Goal: Transaction & Acquisition: Purchase product/service

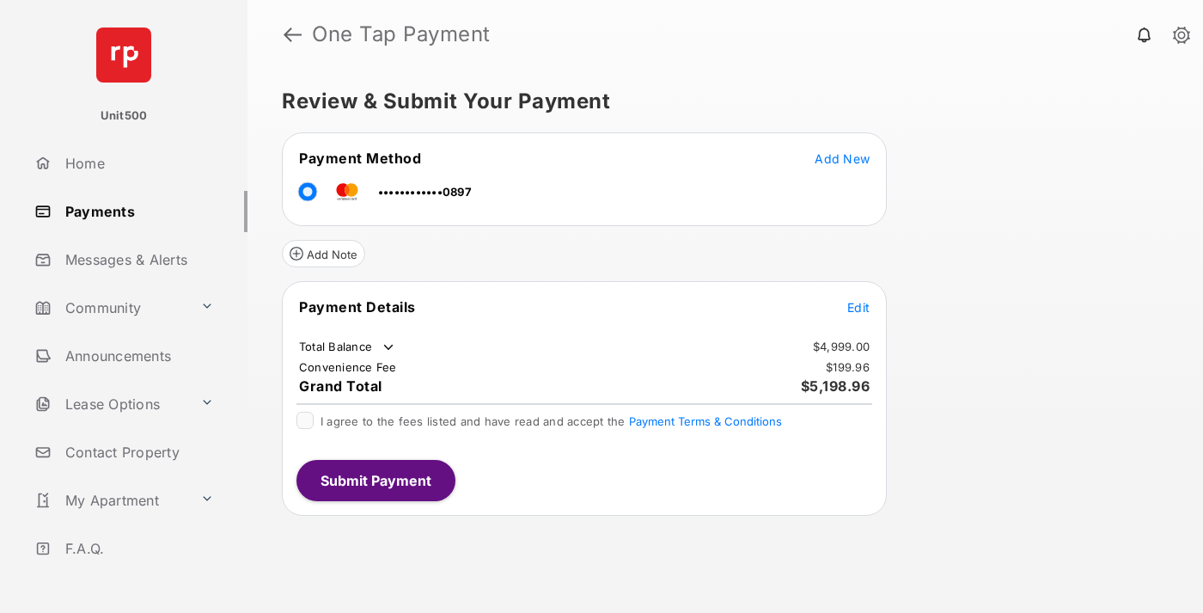
click at [859, 307] on span "Edit" at bounding box center [858, 307] width 22 height 15
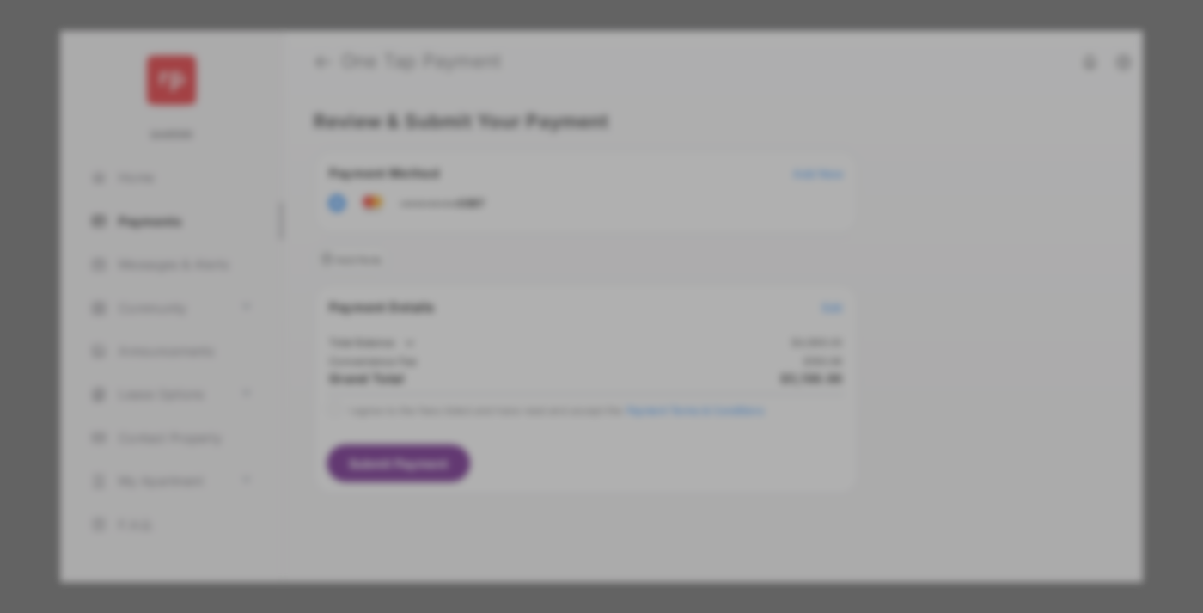
click at [570, 333] on div "Other Amount" at bounding box center [570, 345] width 278 height 29
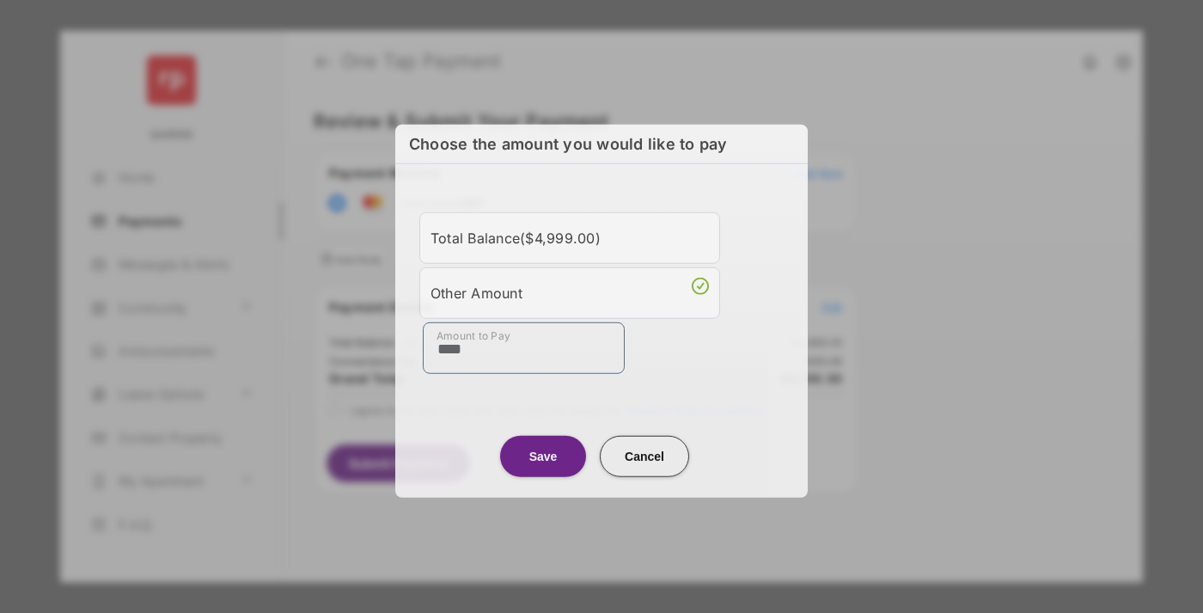
type input "****"
click at [543, 455] on button "Save" at bounding box center [543, 455] width 86 height 41
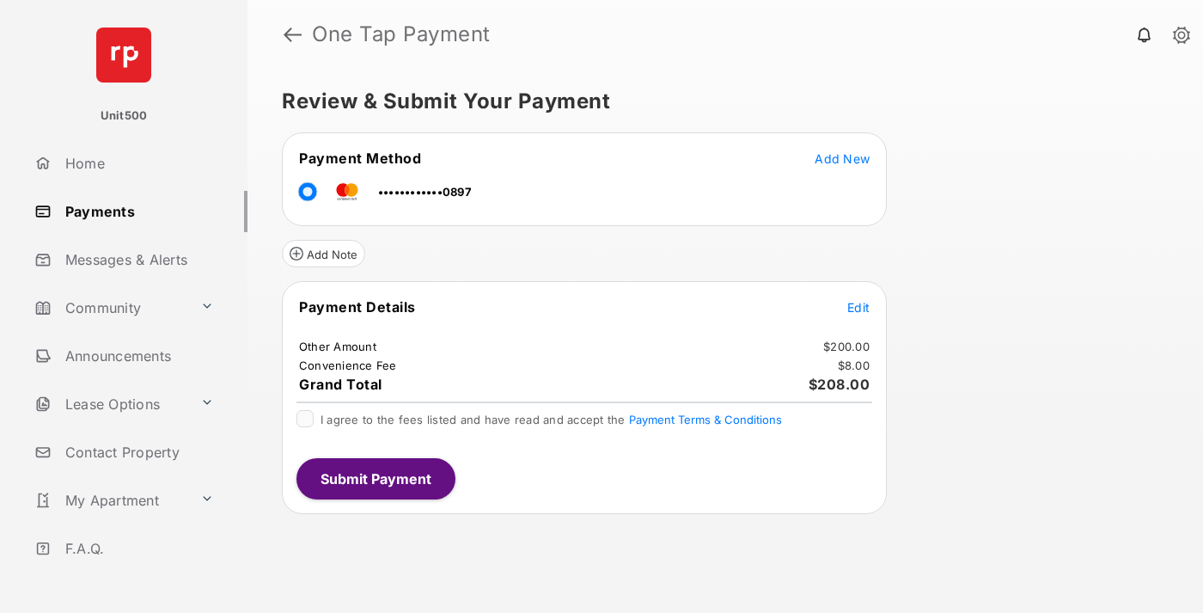
click at [859, 307] on span "Edit" at bounding box center [858, 307] width 22 height 15
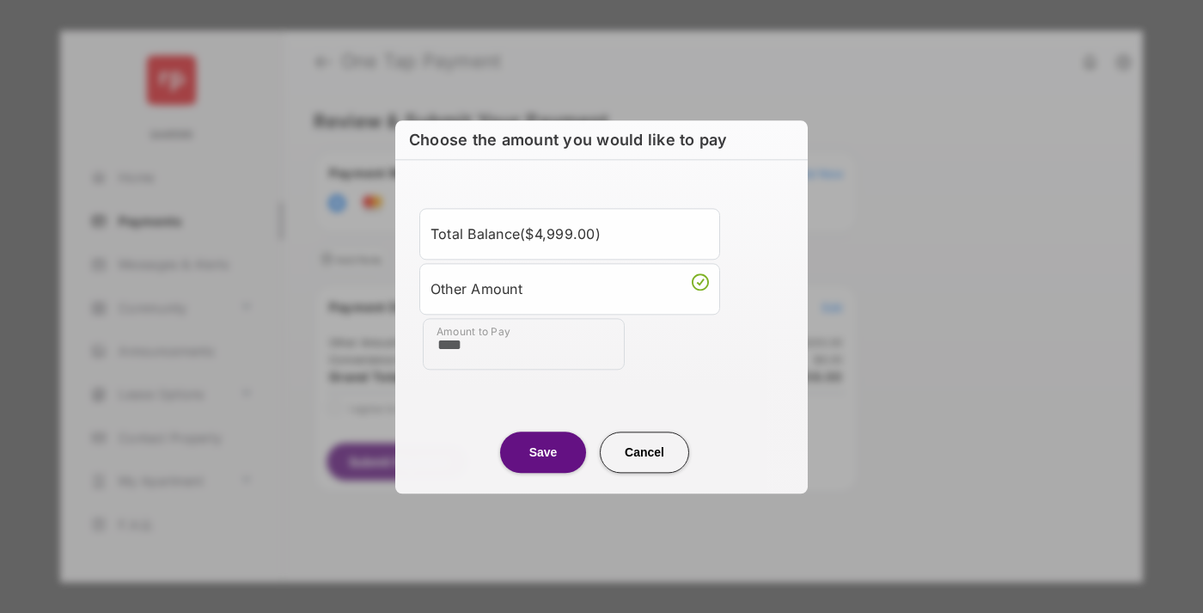
click at [543, 451] on button "Save" at bounding box center [543, 451] width 86 height 41
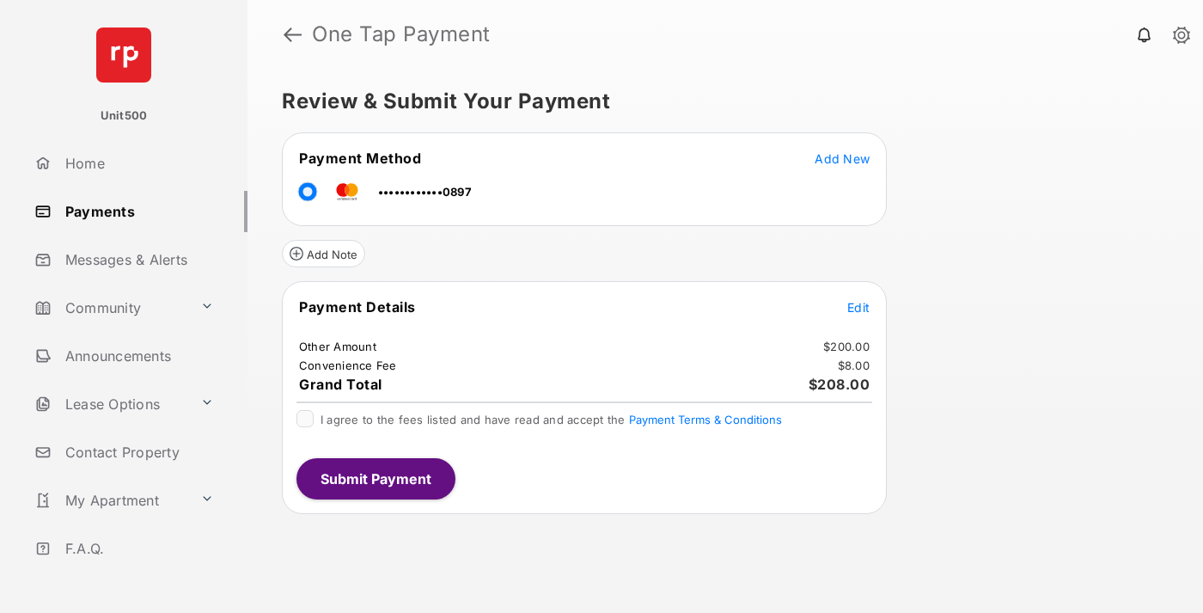
click at [375, 478] on button "Submit Payment" at bounding box center [375, 478] width 159 height 41
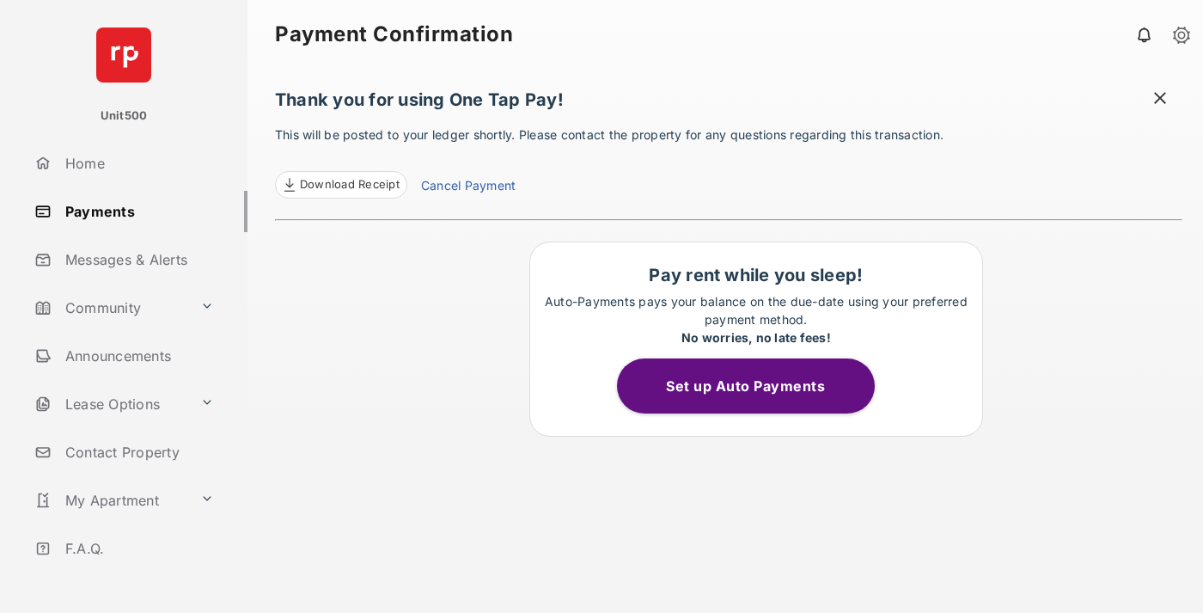
click at [340, 185] on span "Download Receipt" at bounding box center [350, 184] width 100 height 17
click at [1160, 100] on span at bounding box center [1160, 99] width 17 height 21
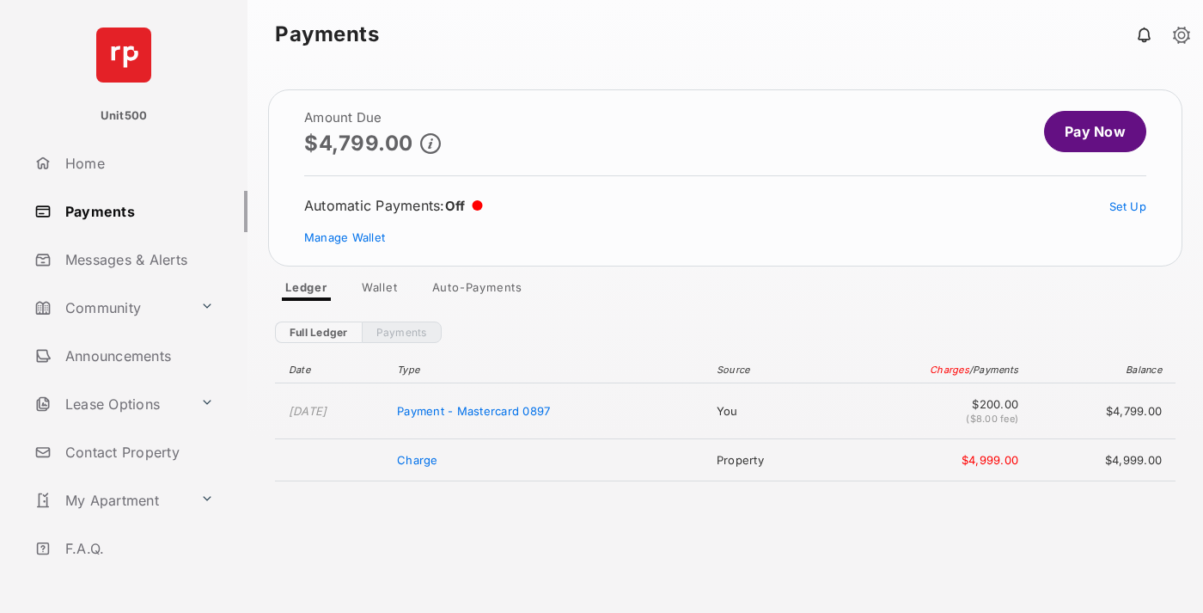
click at [345, 237] on link "Manage Wallet" at bounding box center [344, 237] width 81 height 14
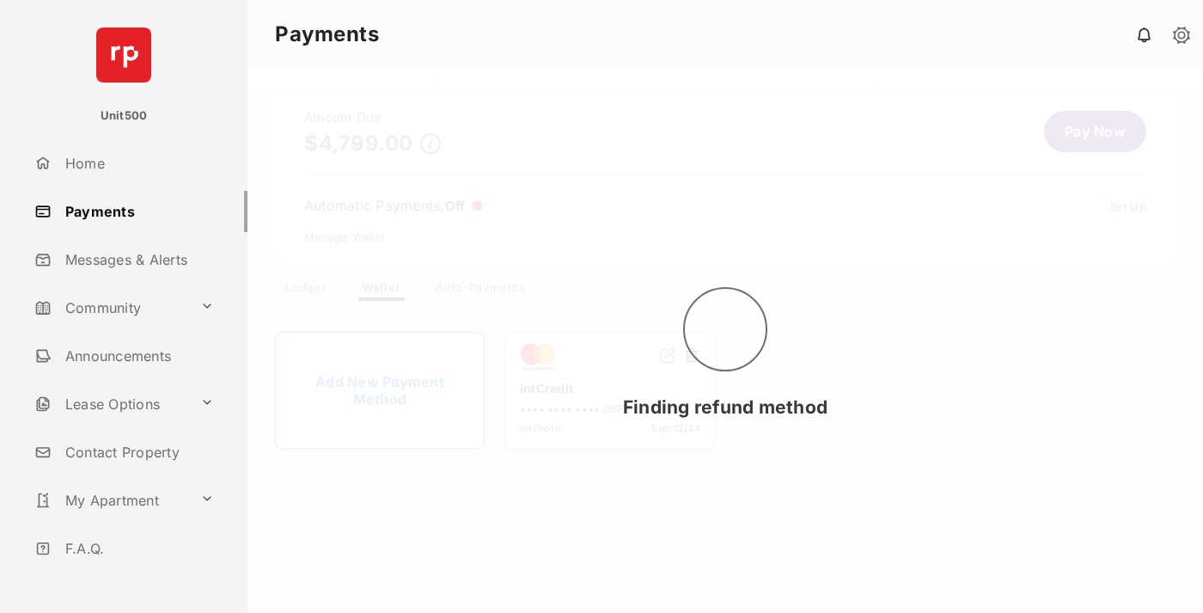
click at [692, 356] on button at bounding box center [691, 356] width 17 height 20
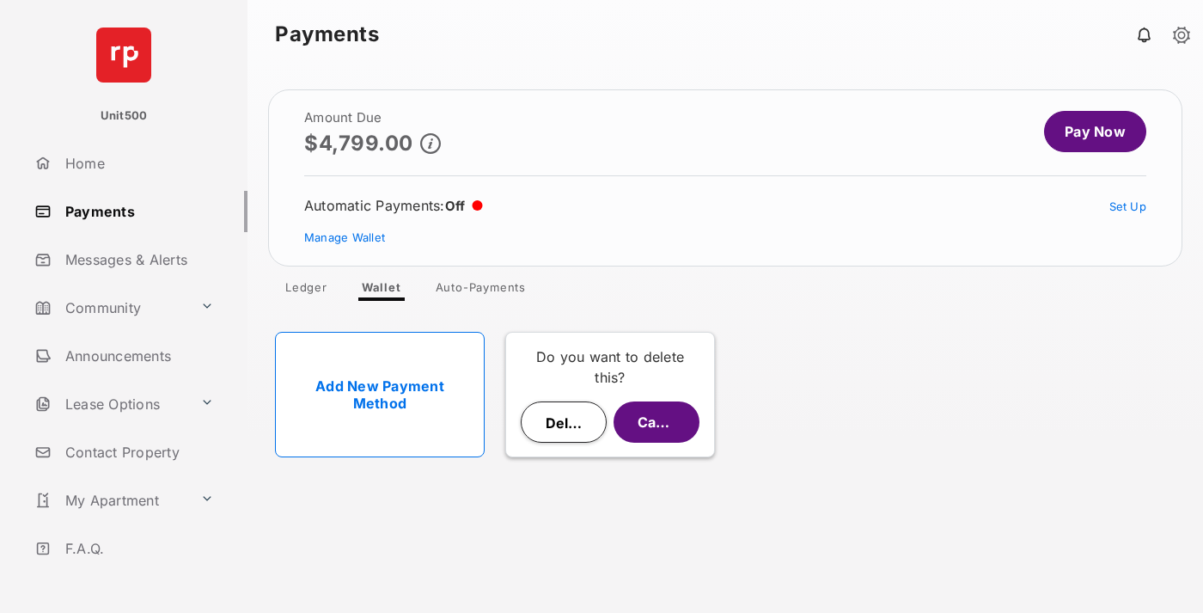
click at [564, 422] on button "Delete" at bounding box center [564, 421] width 86 height 41
